Goal: Task Accomplishment & Management: Complete application form

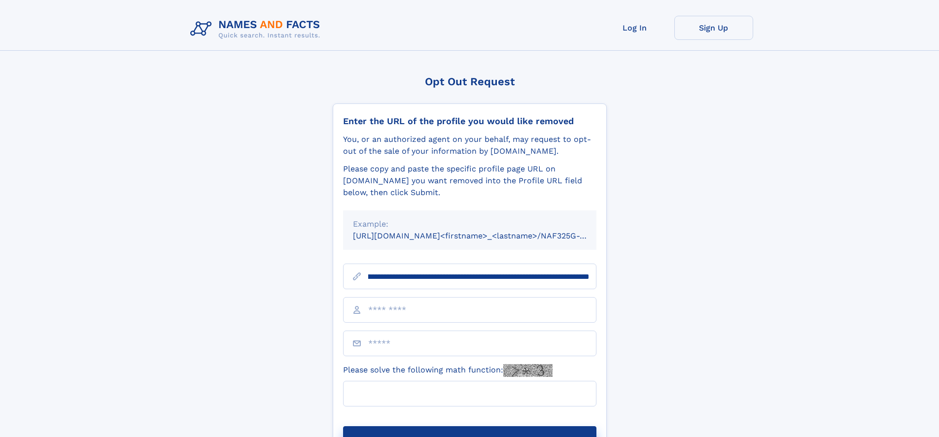
scroll to position [0, 111]
type input "**********"
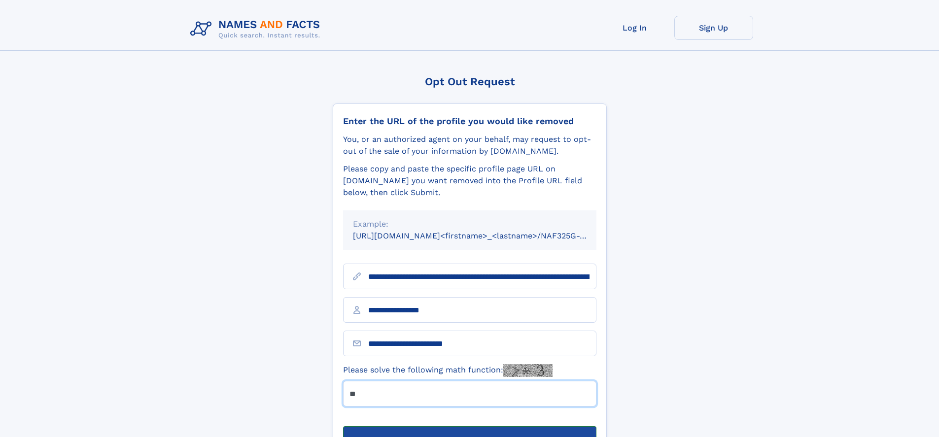
type input "**"
click at [469, 426] on button "Submit Opt Out Request" at bounding box center [469, 442] width 253 height 32
